Goal: Information Seeking & Learning: Check status

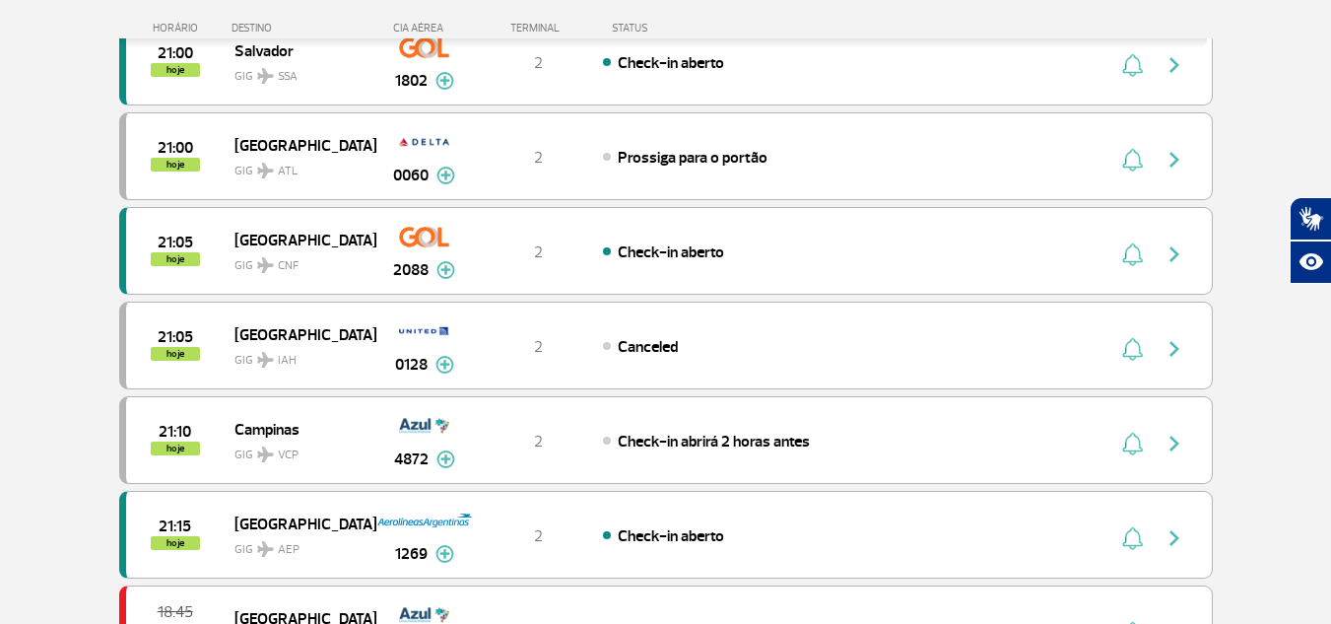
scroll to position [1084, 0]
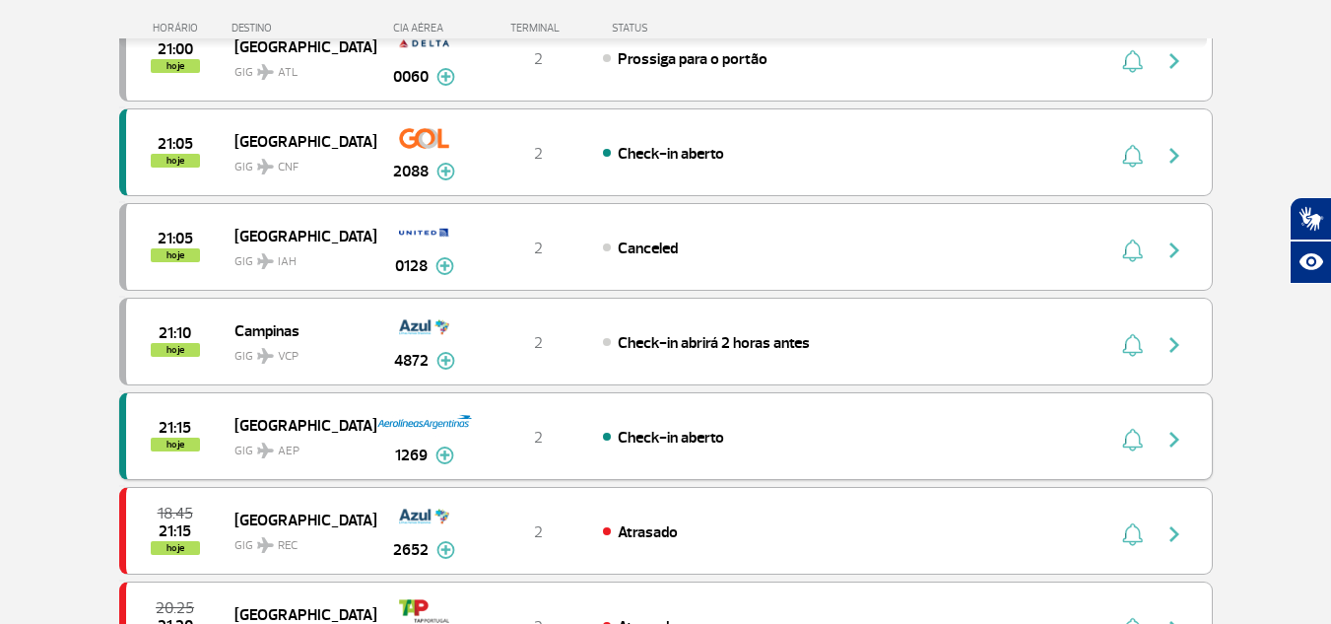
click at [1180, 444] on img "button" at bounding box center [1175, 440] width 24 height 24
click at [1180, 443] on img "button" at bounding box center [1175, 440] width 24 height 24
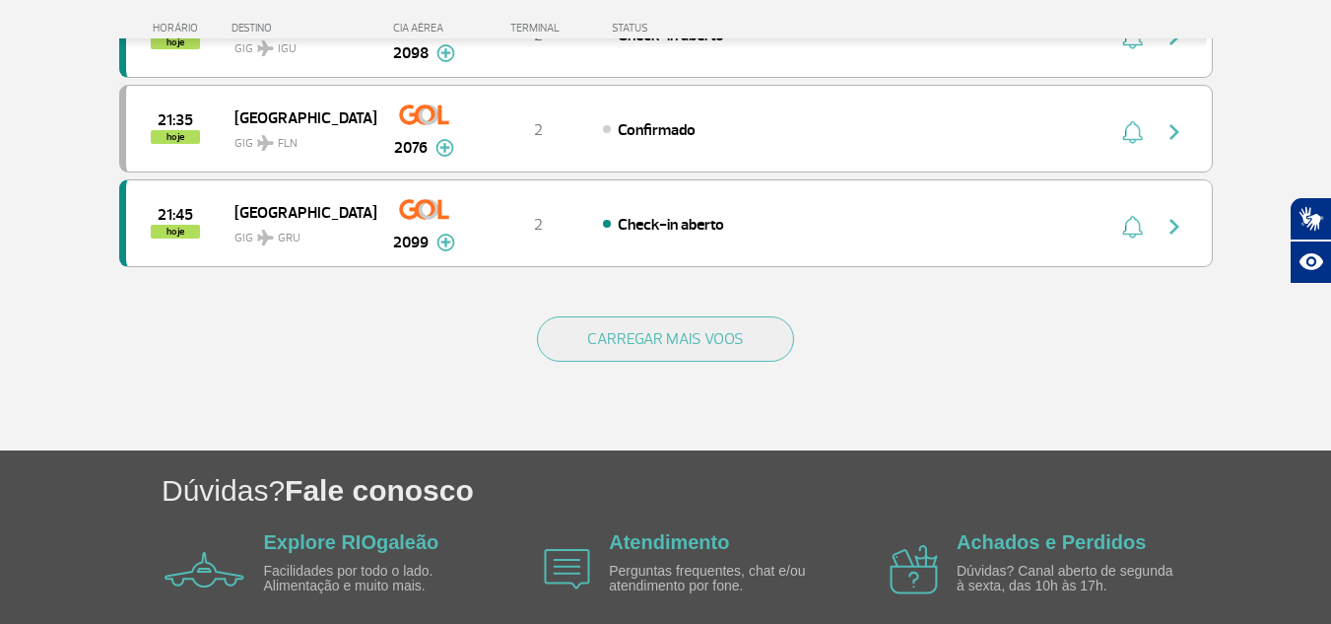
scroll to position [1971, 0]
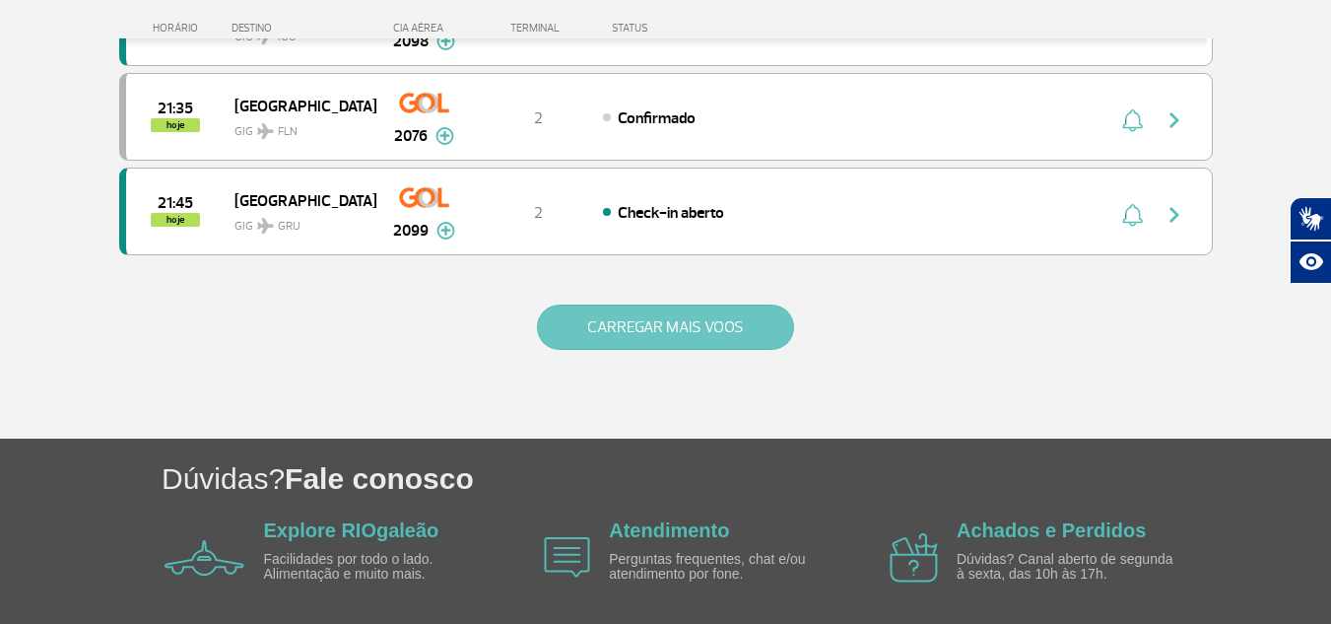
click at [687, 326] on button "CARREGAR MAIS VOOS" at bounding box center [665, 326] width 257 height 45
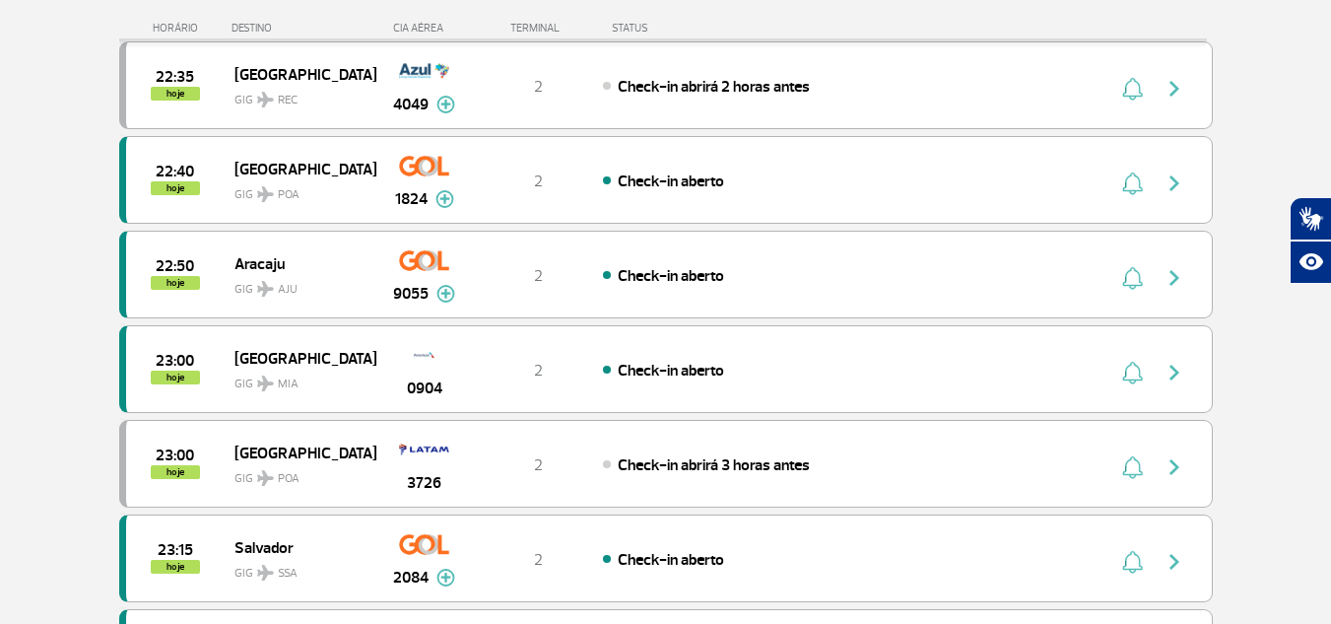
scroll to position [3449, 0]
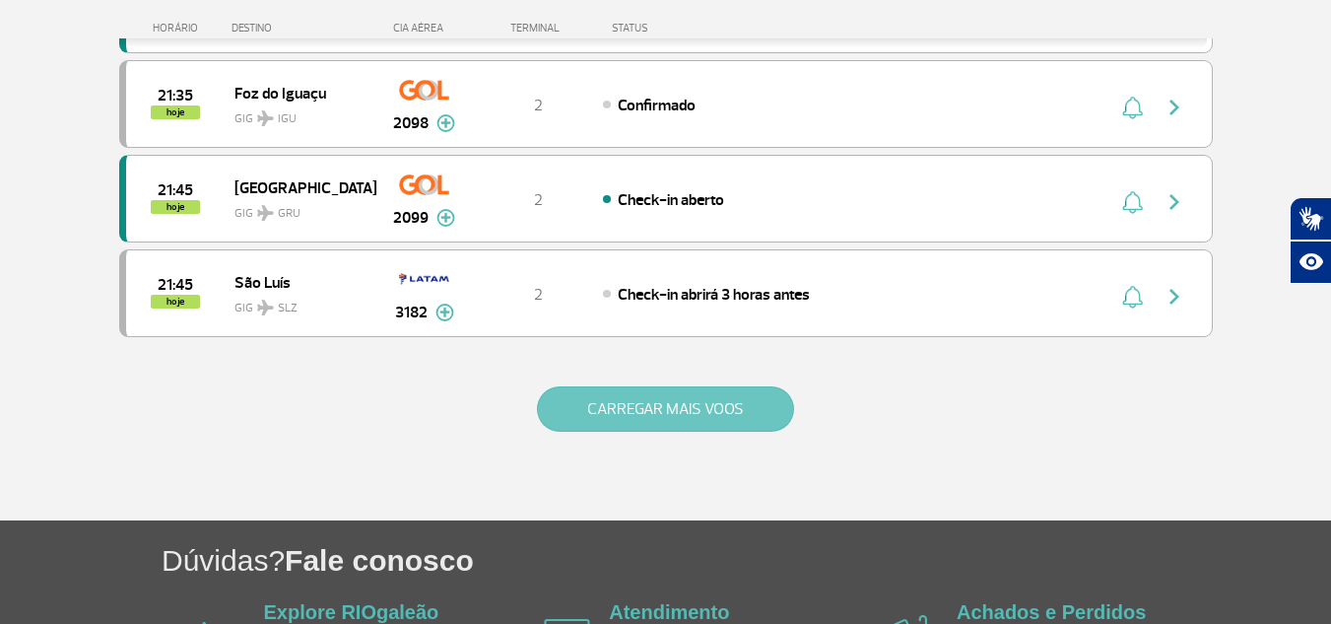
scroll to position [1929, 0]
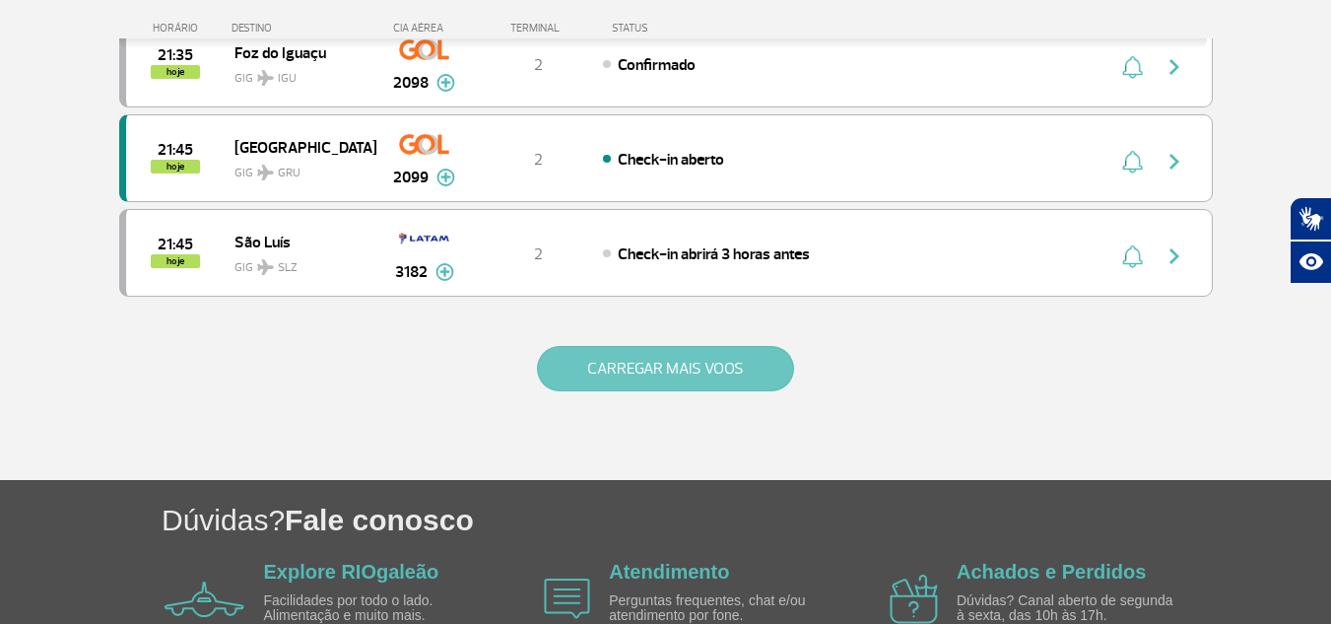
click at [618, 363] on button "CARREGAR MAIS VOOS" at bounding box center [665, 368] width 257 height 45
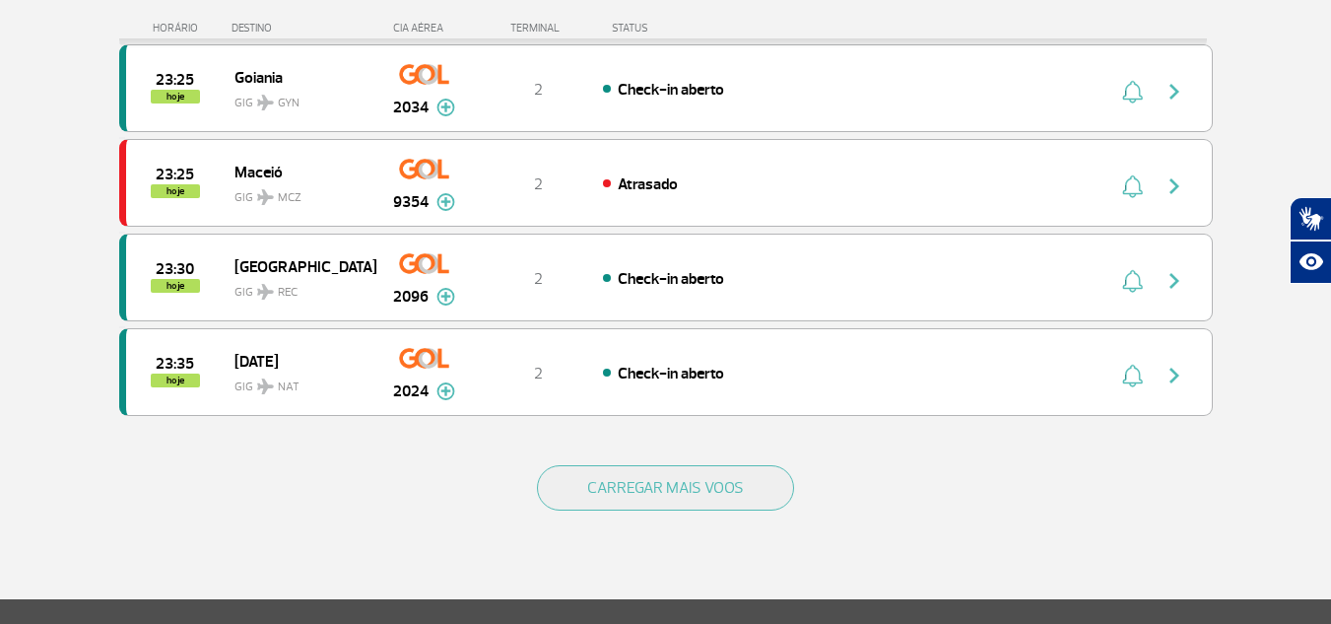
scroll to position [3703, 0]
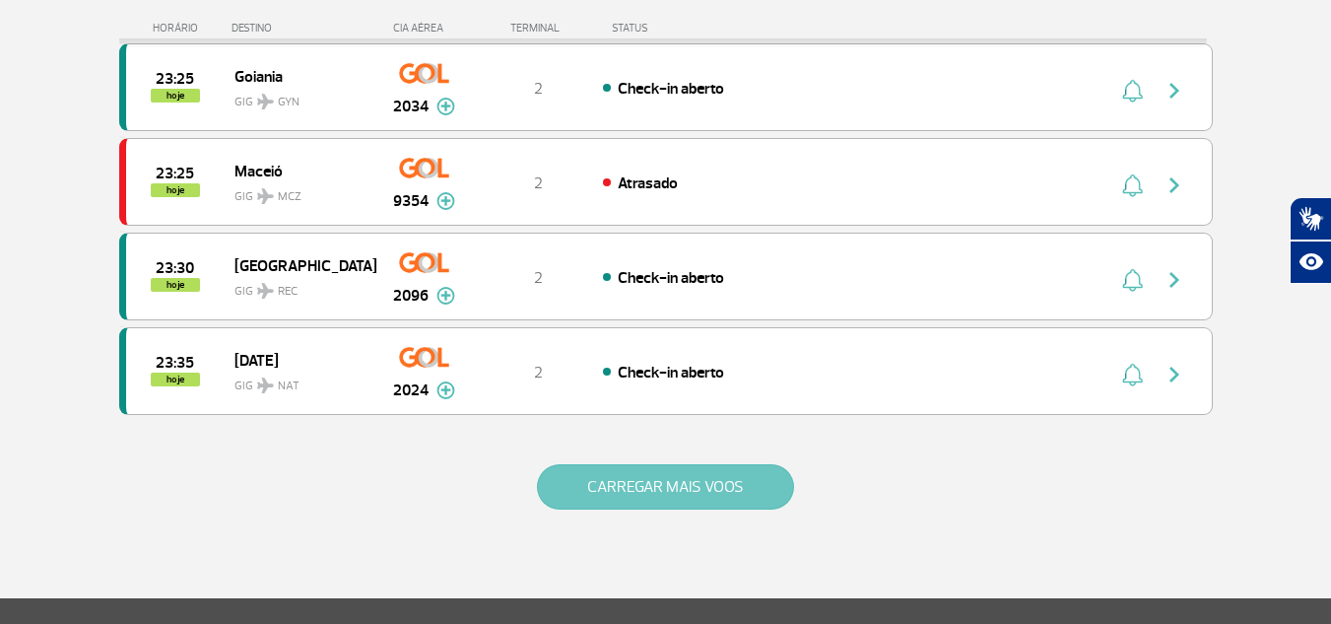
click at [621, 467] on button "CARREGAR MAIS VOOS" at bounding box center [665, 486] width 257 height 45
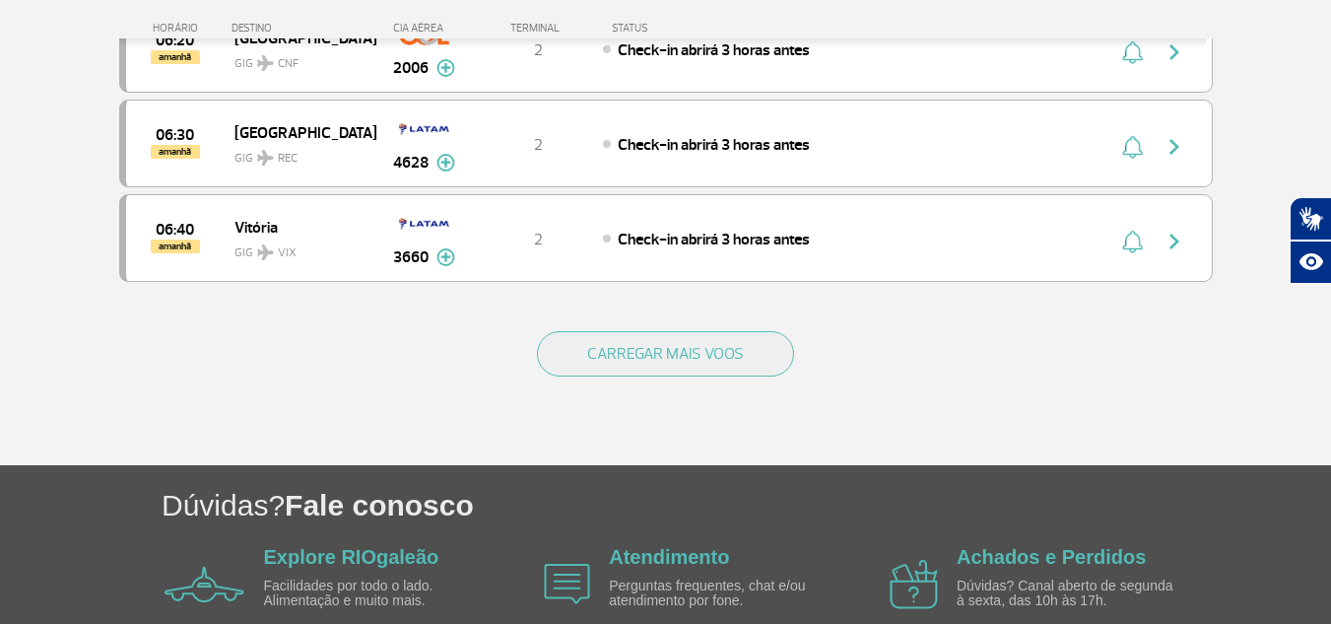
scroll to position [5772, 0]
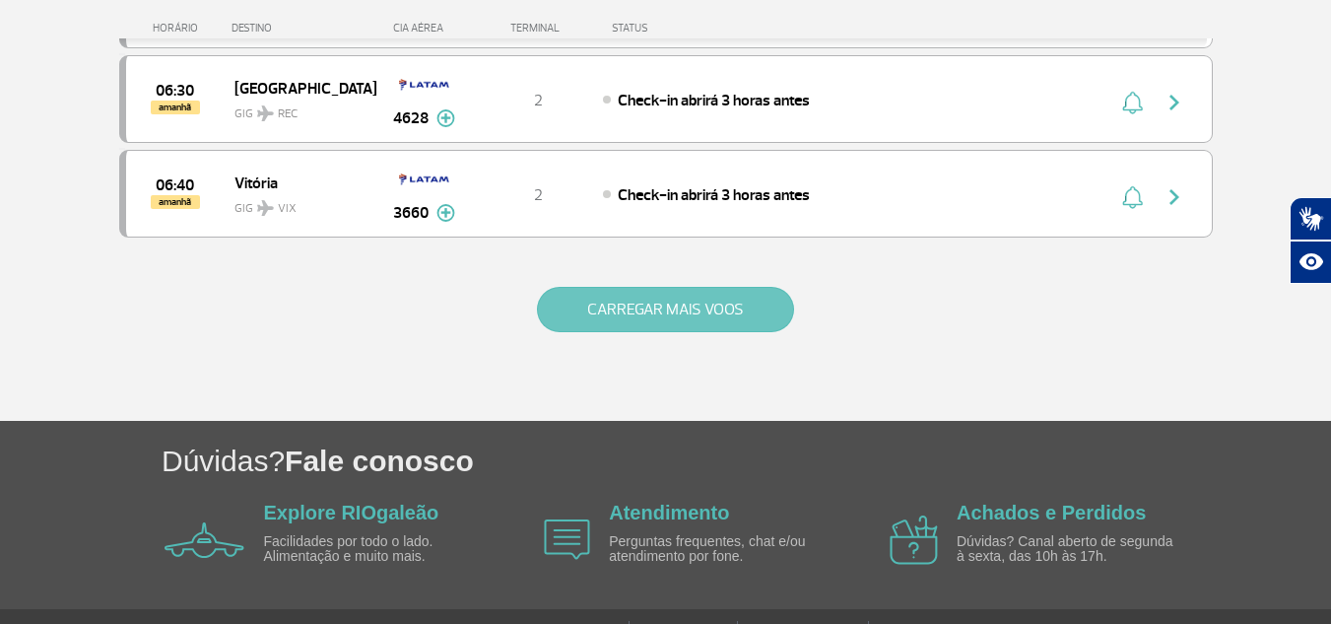
click at [622, 330] on button "CARREGAR MAIS VOOS" at bounding box center [665, 309] width 257 height 45
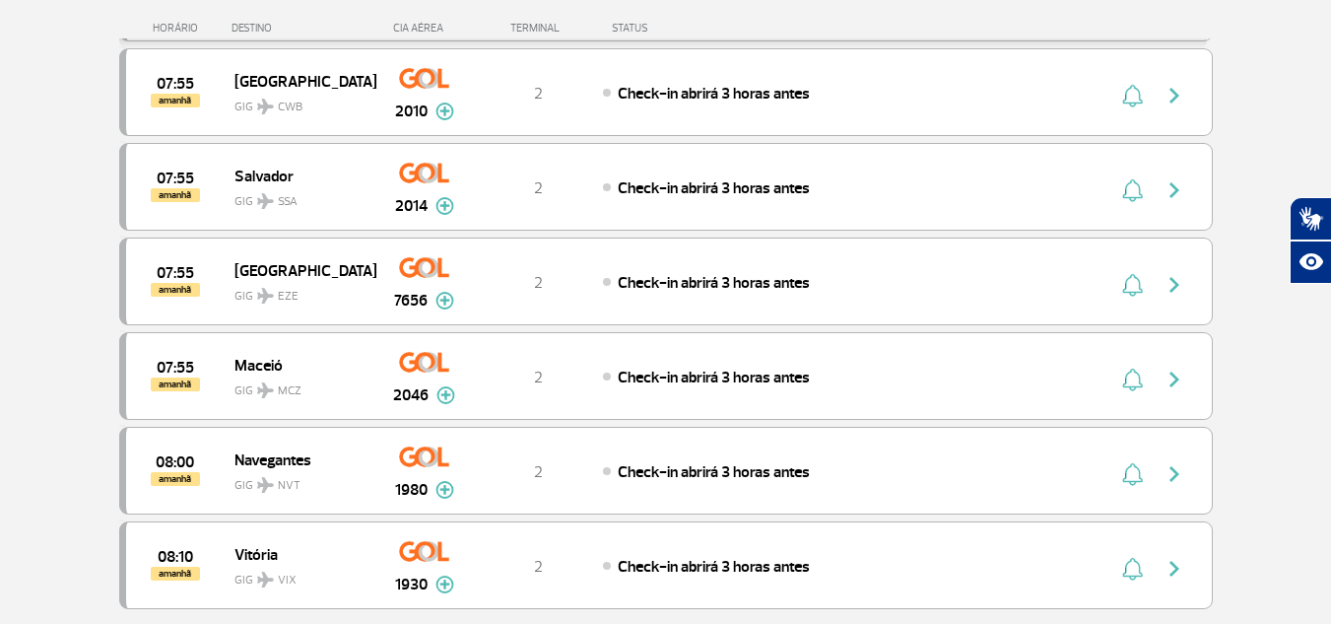
scroll to position [7546, 0]
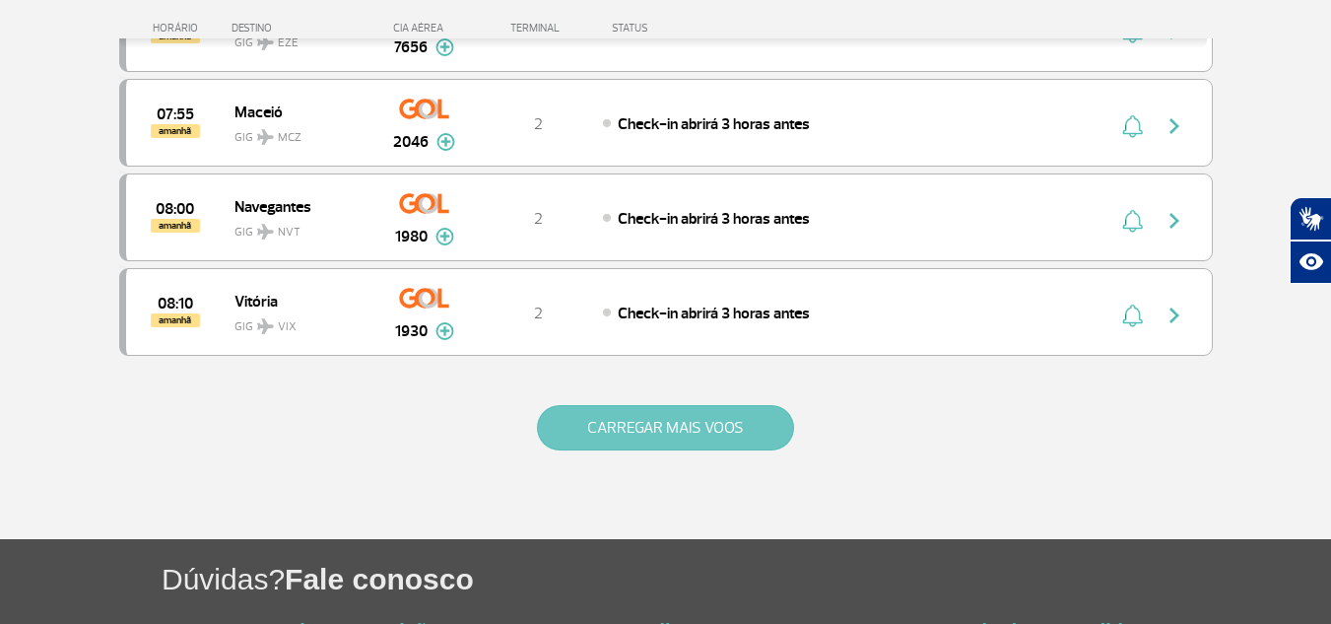
click at [694, 427] on button "CARREGAR MAIS VOOS" at bounding box center [665, 427] width 257 height 45
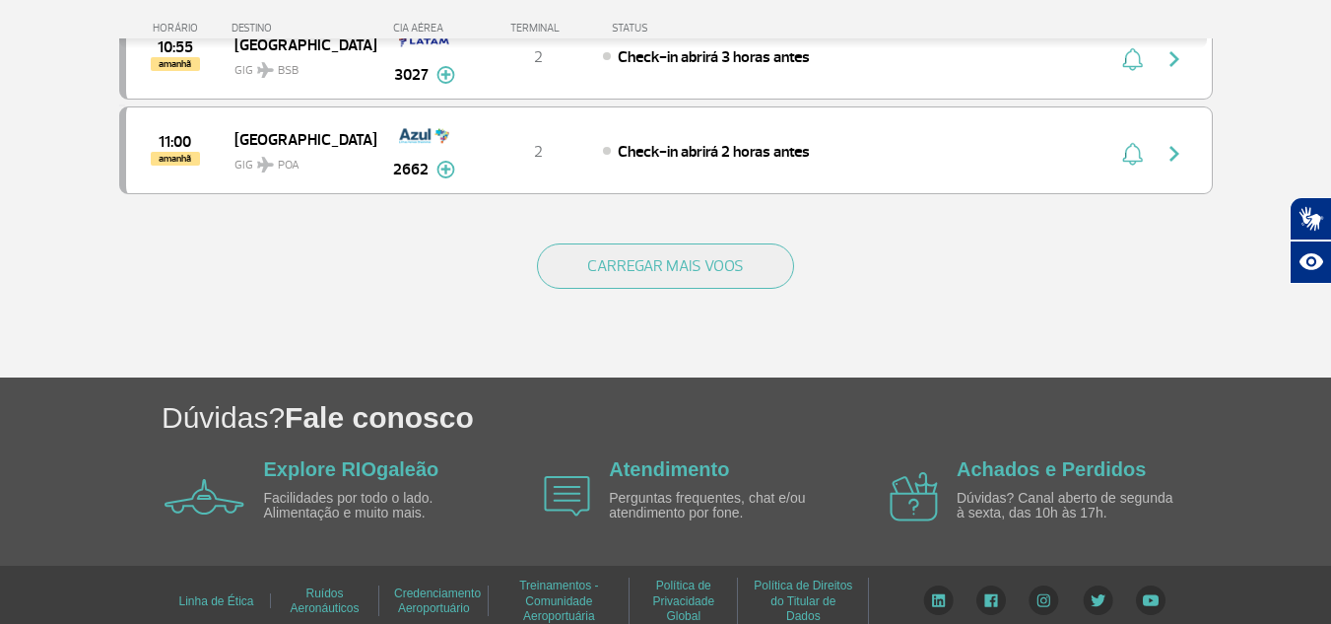
scroll to position [9613, 0]
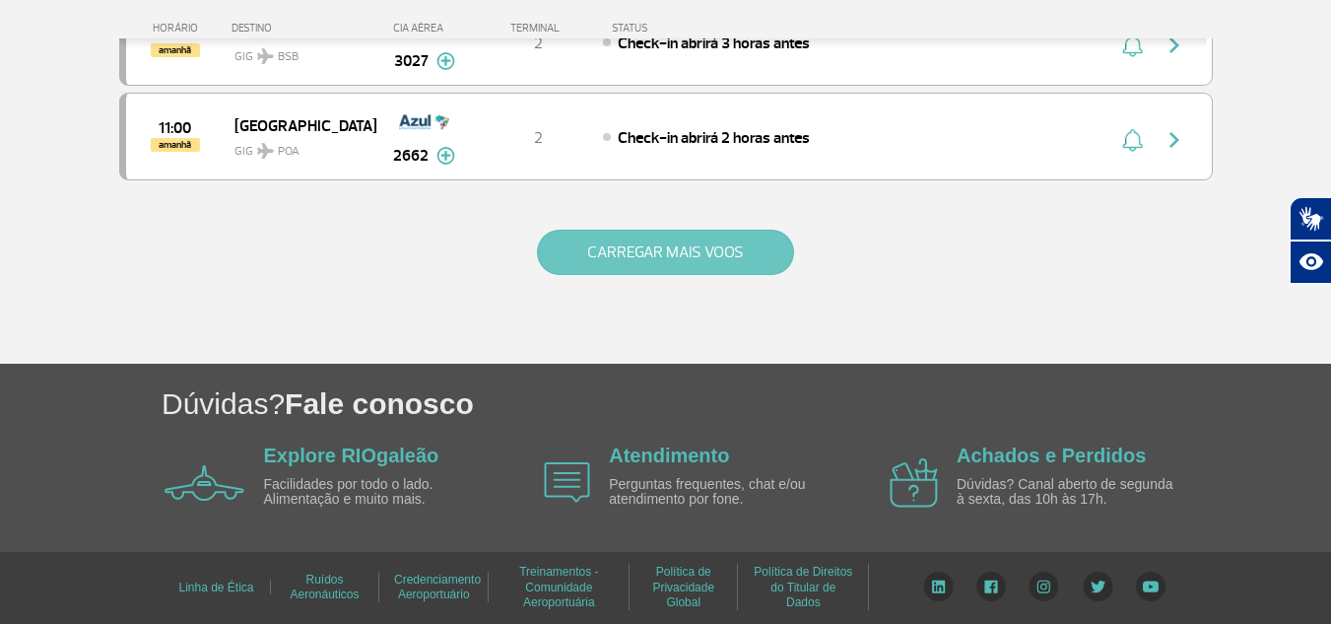
click at [682, 245] on button "CARREGAR MAIS VOOS" at bounding box center [665, 252] width 257 height 45
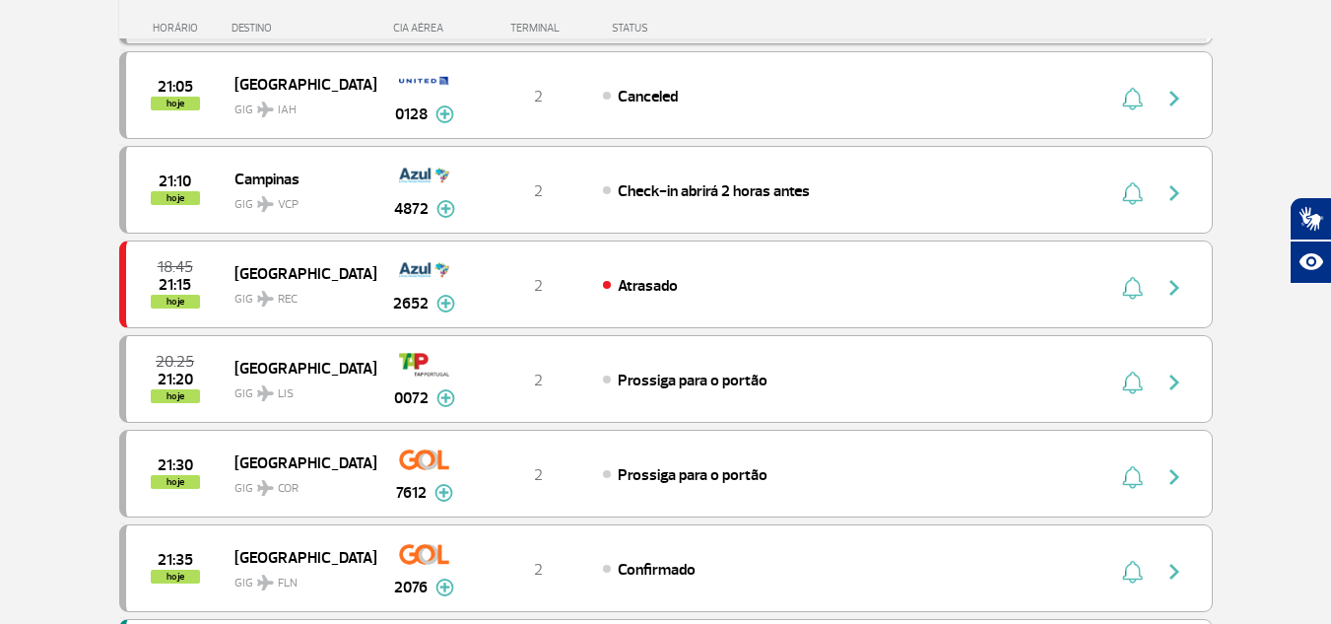
scroll to position [1281, 0]
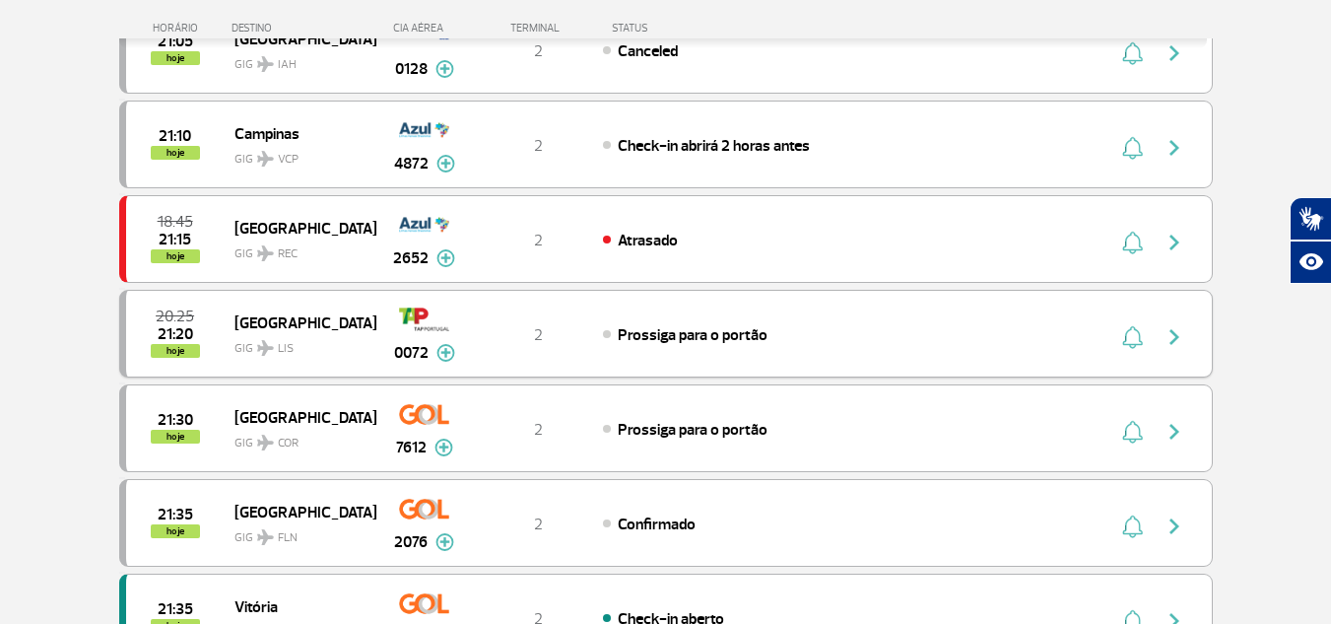
click at [1174, 323] on button "button" at bounding box center [1179, 334] width 45 height 32
